Goal: Information Seeking & Learning: Learn about a topic

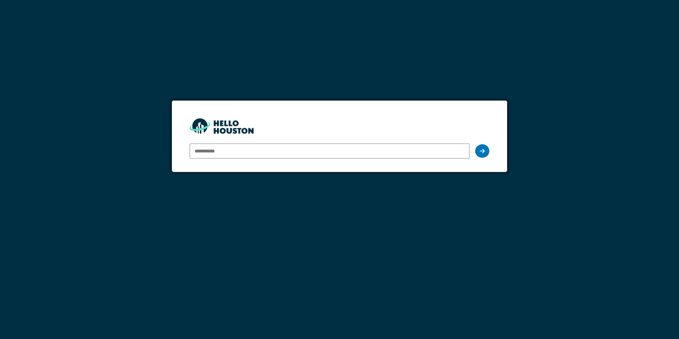
type input "**********"
click at [485, 157] on div at bounding box center [482, 151] width 14 height 14
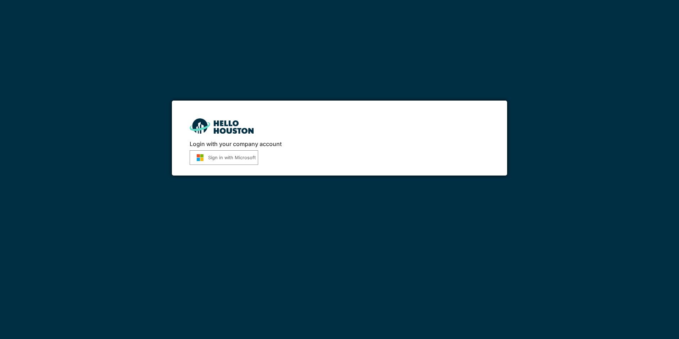
click at [233, 156] on button "Sign in with Microsoft" at bounding box center [224, 157] width 69 height 15
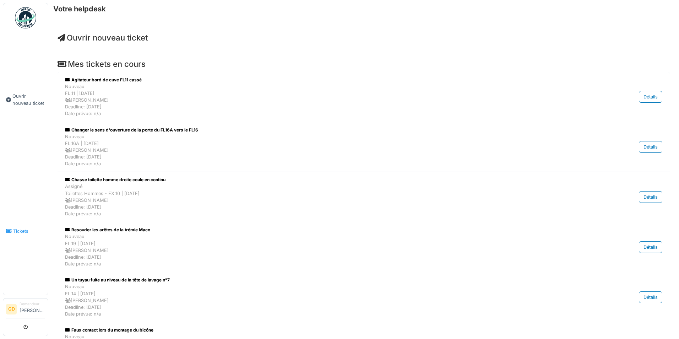
click at [23, 228] on span "Tickets" at bounding box center [29, 231] width 32 height 7
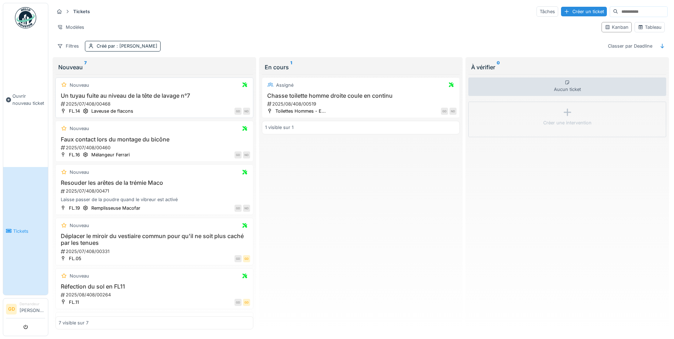
click at [144, 104] on div "2025/07/408/00468" at bounding box center [155, 104] width 190 height 7
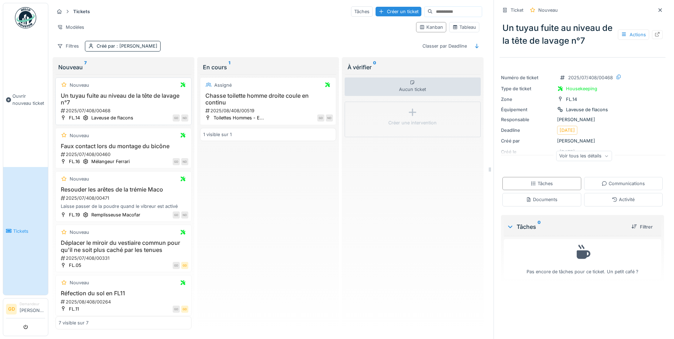
click at [144, 104] on h3 "Un tuyau fuite au niveau de la tête de lavage n°7" at bounding box center [124, 99] width 130 height 14
